Goal: Task Accomplishment & Management: Manage account settings

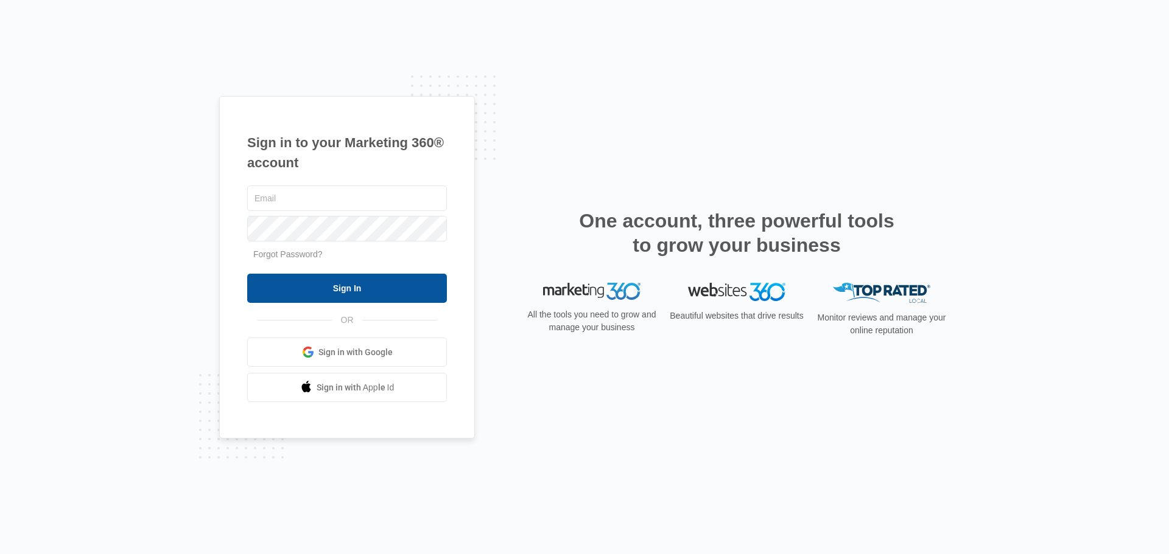
type input "[PERSON_NAME][EMAIL_ADDRESS][DOMAIN_NAME]"
click at [364, 294] on input "Sign In" at bounding box center [347, 288] width 200 height 29
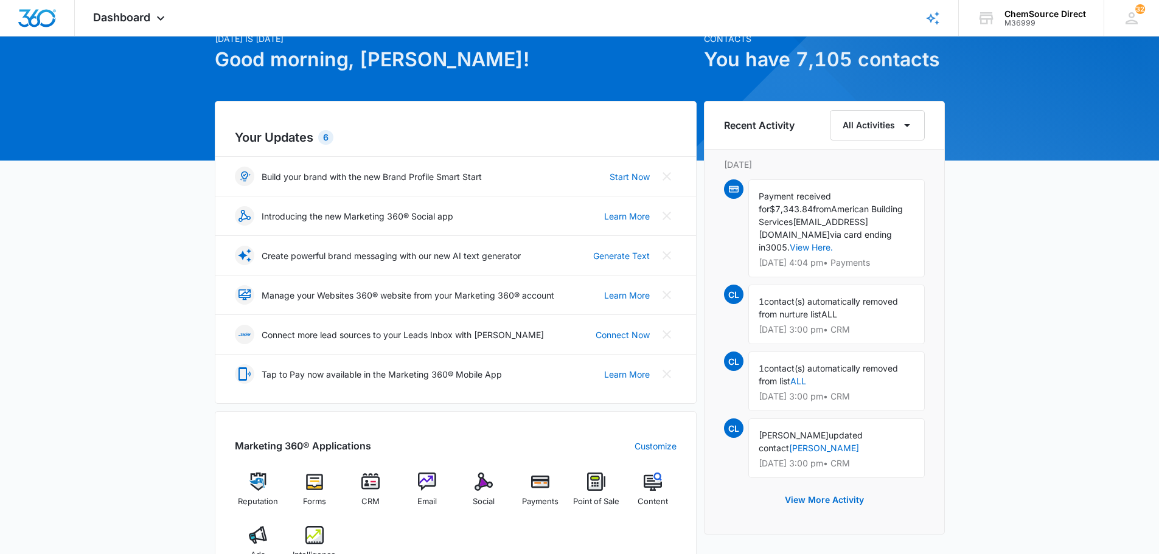
scroll to position [183, 0]
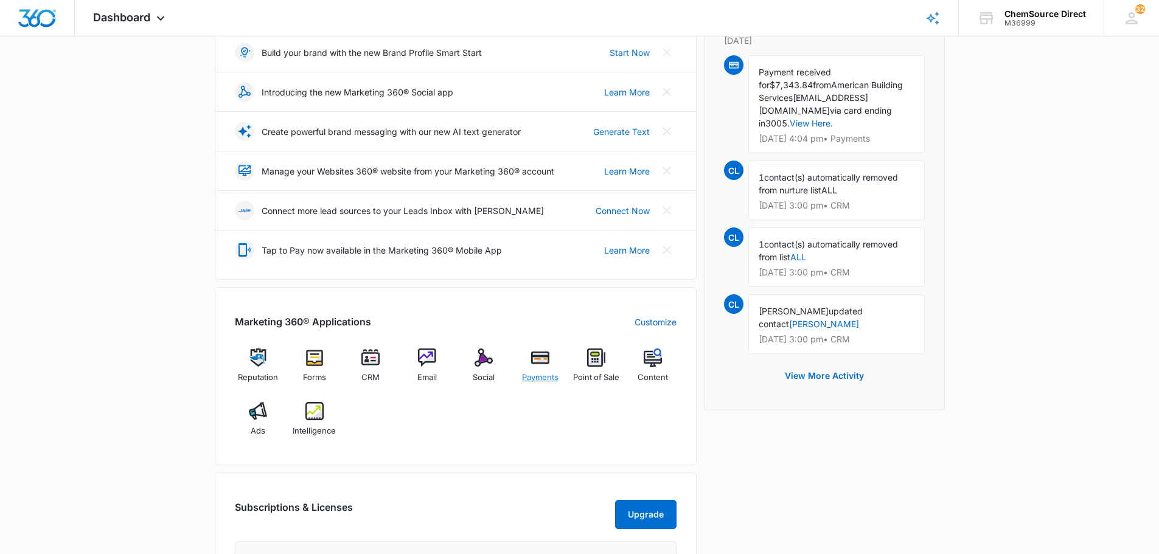
click at [534, 360] on img at bounding box center [540, 358] width 18 height 18
